Goal: Complete application form

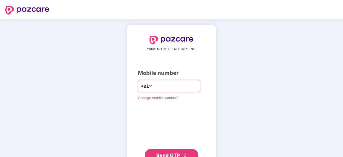
type input "*"
type input "**********"
click at [170, 155] on span "Send OTP" at bounding box center [168, 155] width 24 height 6
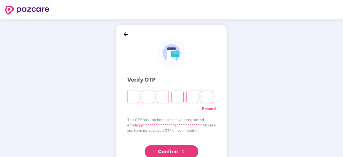
type input "*"
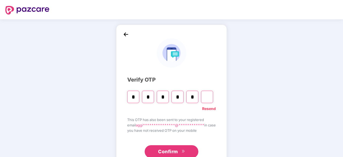
type input "*"
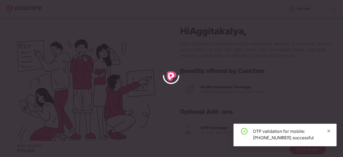
click at [328, 131] on icon "close" at bounding box center [329, 131] width 4 height 4
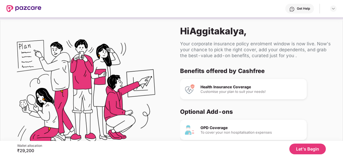
click at [300, 149] on button "Let's Begin" at bounding box center [307, 149] width 36 height 11
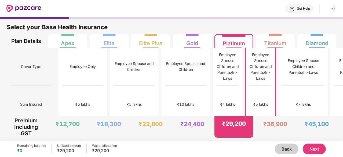
click at [311, 151] on button "Next" at bounding box center [314, 149] width 23 height 11
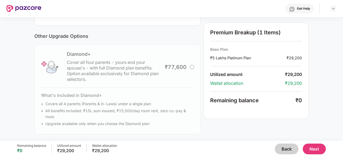
scroll to position [194, 0]
click at [315, 149] on button "Next" at bounding box center [314, 149] width 23 height 11
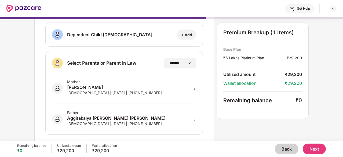
scroll to position [120, 0]
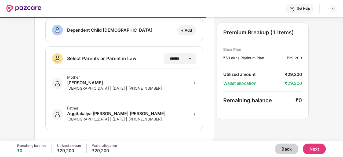
click at [311, 149] on button "Next" at bounding box center [314, 149] width 23 height 11
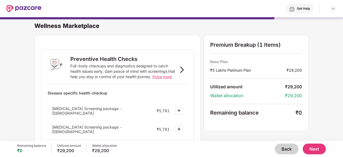
click at [317, 149] on button "Next" at bounding box center [314, 149] width 23 height 11
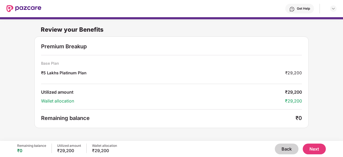
click at [311, 150] on button "Next" at bounding box center [314, 149] width 23 height 11
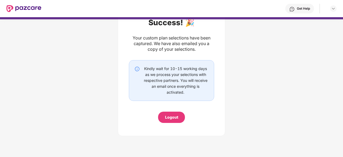
scroll to position [24, 0]
